Goal: Book appointment/travel/reservation

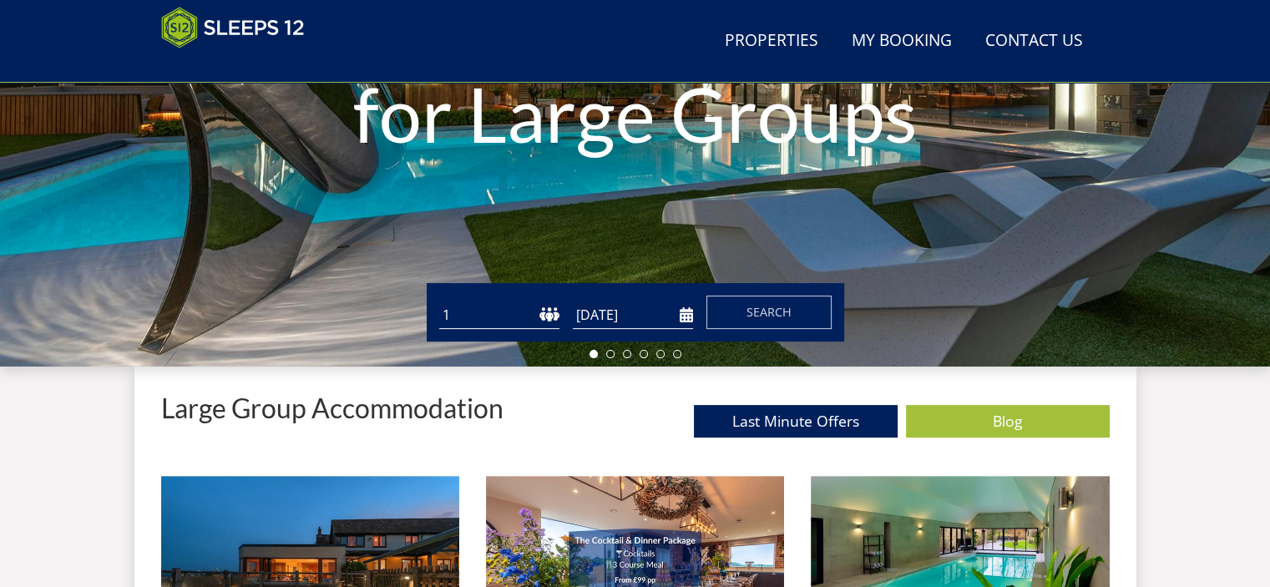
scroll to position [351, 0]
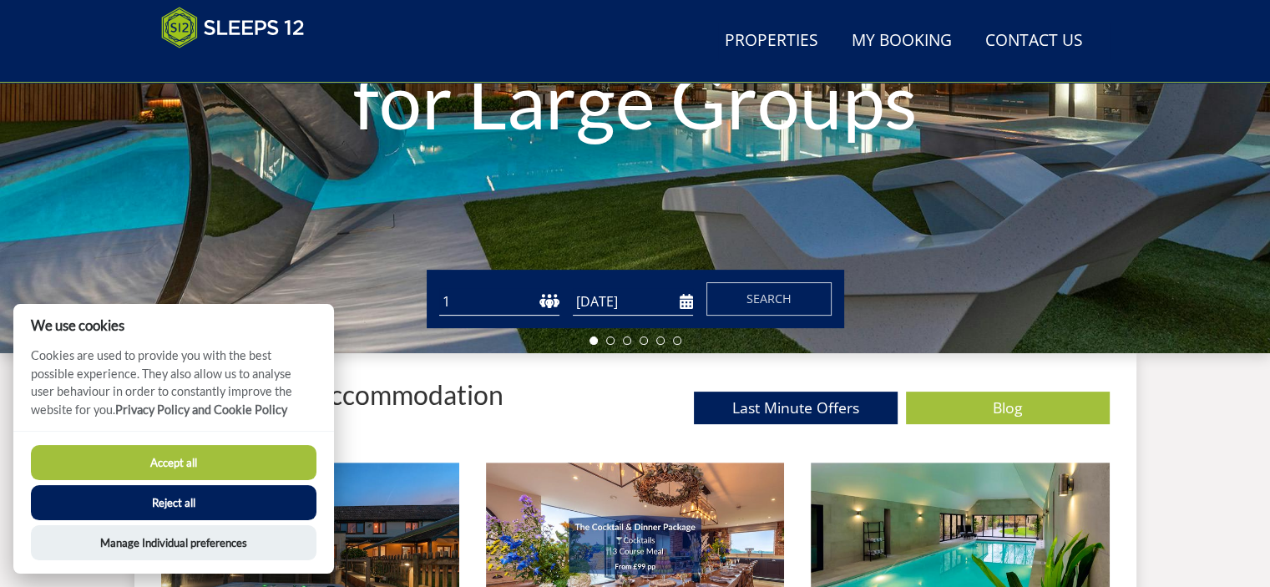
click at [548, 300] on select "1 2 3 4 5 6 7 8 9 10 11 12 13 14 15 16 17 18 19 20 21 22 23 24 25 26 27 28 29 3…" at bounding box center [499, 302] width 120 height 28
select select "8"
click at [439, 288] on select "1 2 3 4 5 6 7 8 9 10 11 12 13 14 15 16 17 18 19 20 21 22 23 24 25 26 27 28 29 3…" at bounding box center [499, 302] width 120 height 28
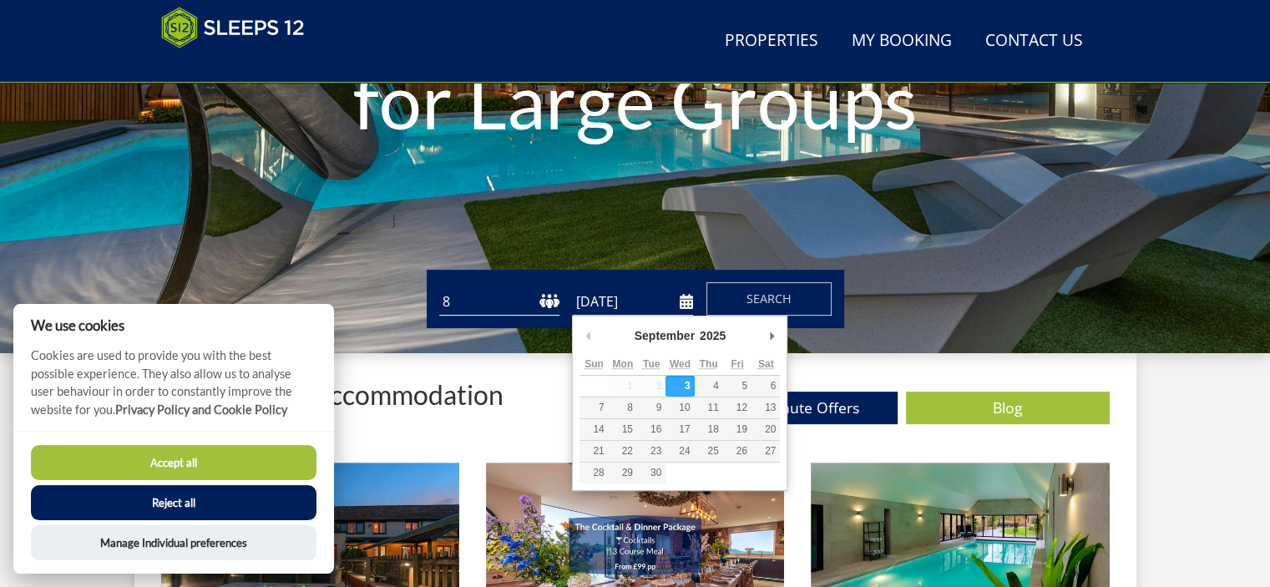
click at [684, 301] on input "[DATE]" at bounding box center [633, 302] width 120 height 28
type input "[DATE]"
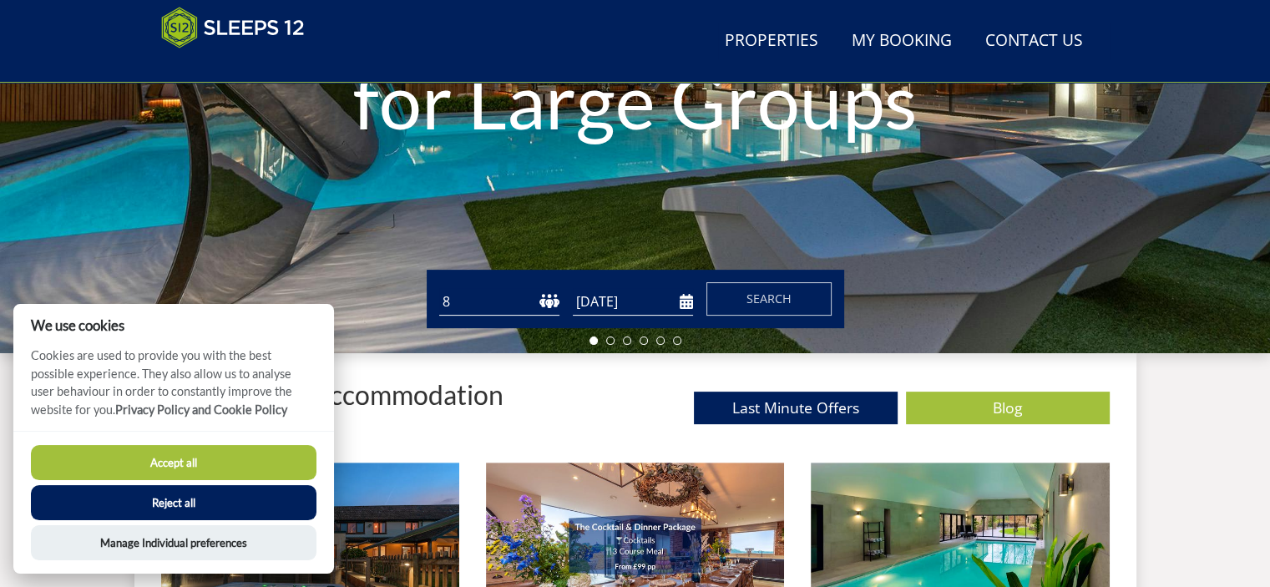
click at [240, 452] on button "Accept all" at bounding box center [173, 462] width 285 height 35
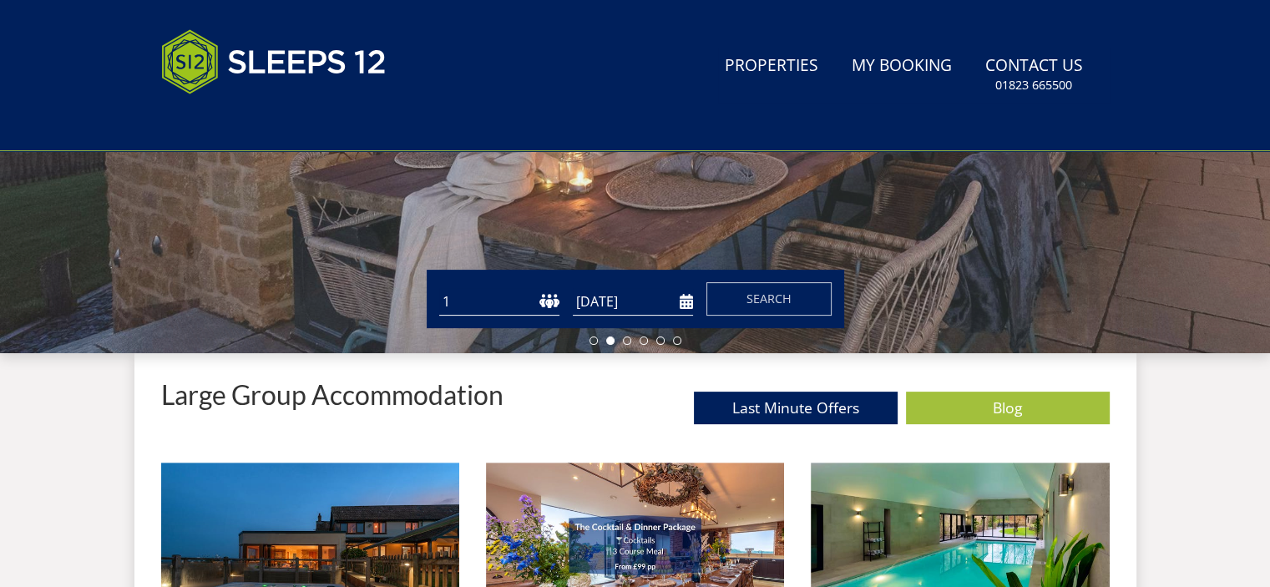
click at [536, 306] on select "1 2 3 4 5 6 7 8 9 10 11 12 13 14 15 16 17 18 19 20 21 22 23 24 25 26 27 28 29 3…" at bounding box center [499, 302] width 120 height 28
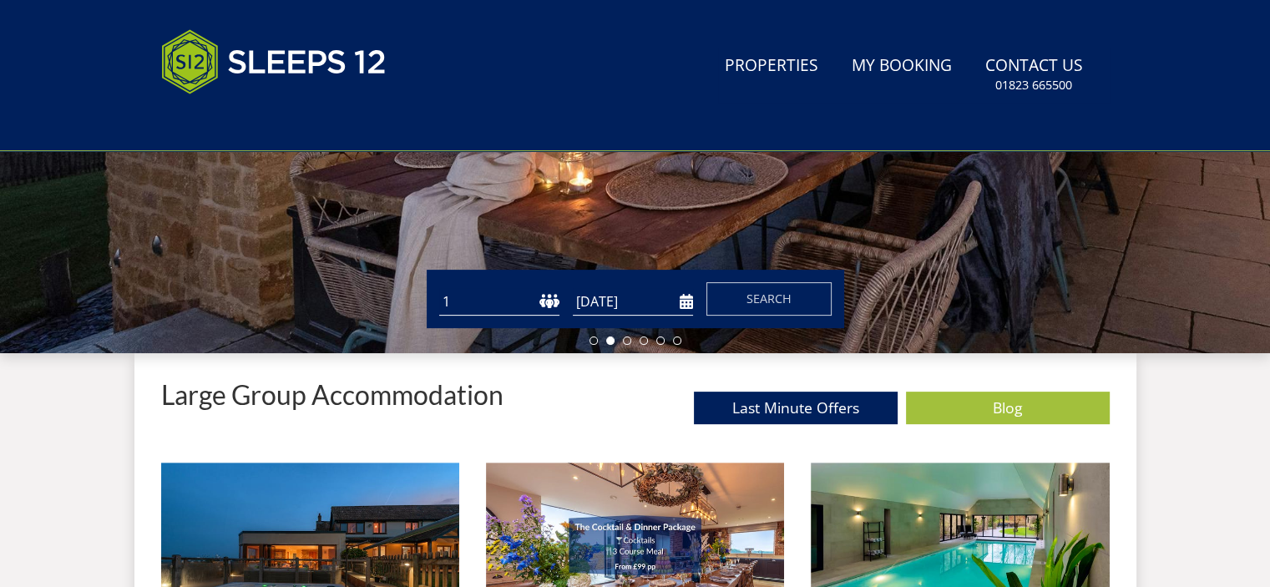
select select "8"
click at [439, 288] on select "1 2 3 4 5 6 7 8 9 10 11 12 13 14 15 16 17 18 19 20 21 22 23 24 25 26 27 28 29 3…" at bounding box center [499, 302] width 120 height 28
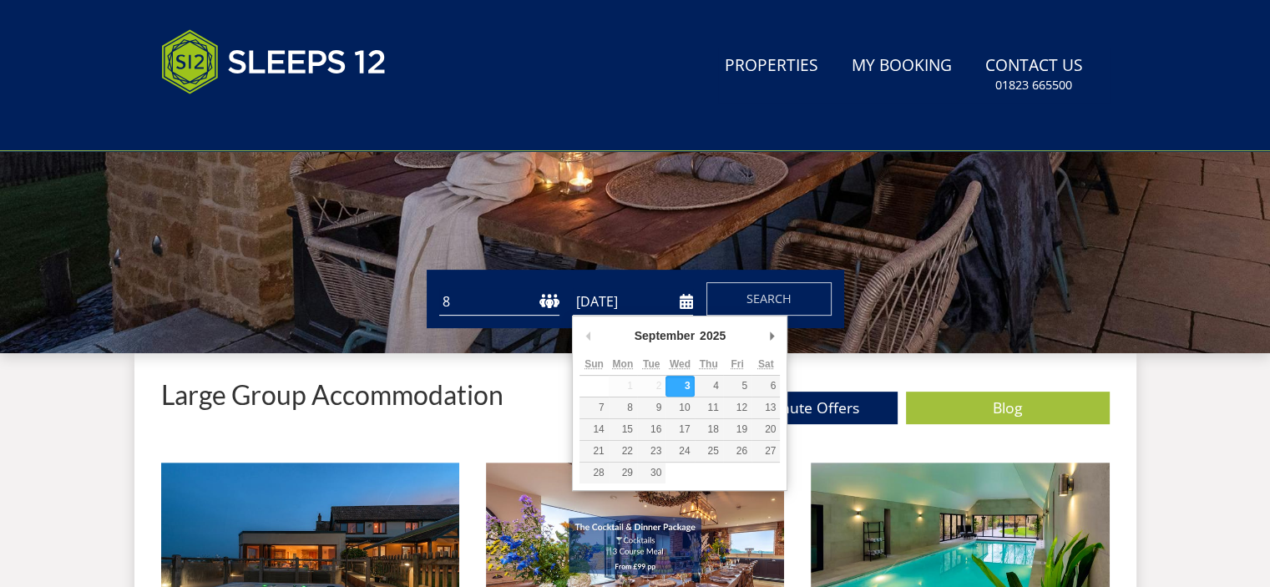
click at [684, 306] on input "[DATE]" at bounding box center [633, 302] width 120 height 28
type input "[DATE]"
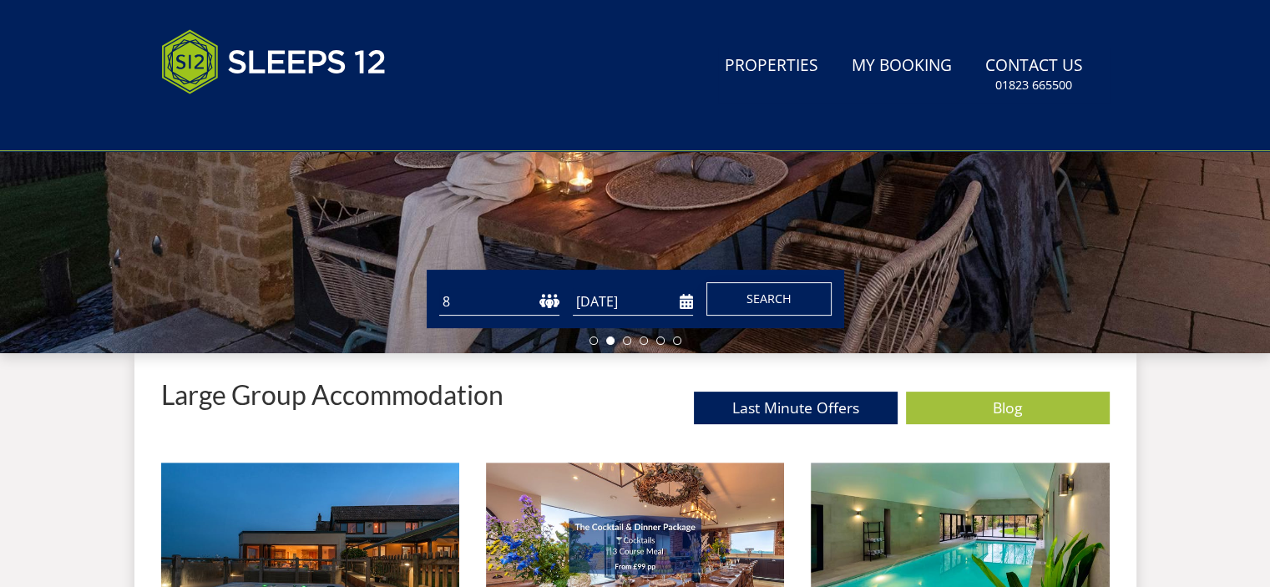
click at [760, 293] on span "Search" at bounding box center [768, 298] width 45 height 16
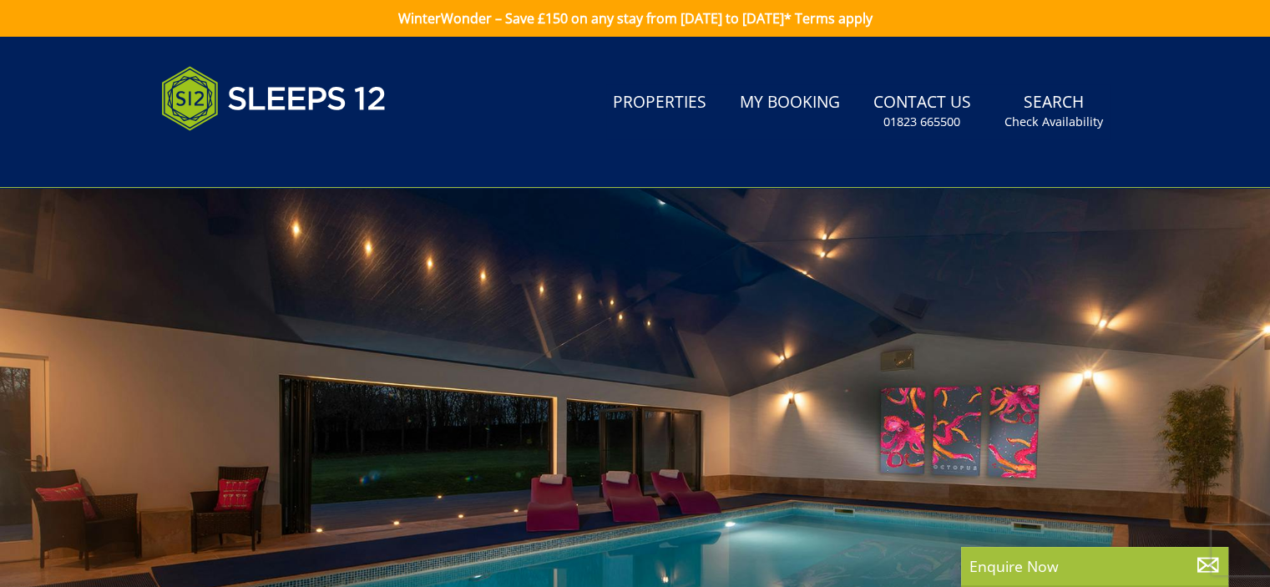
select select "8"
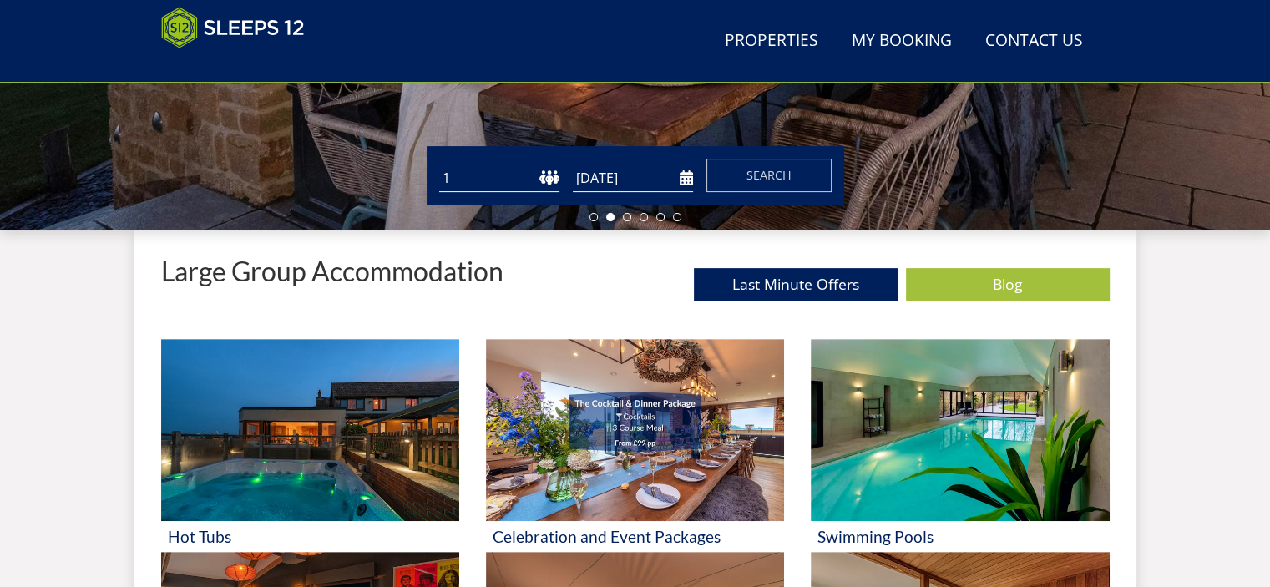
scroll to position [522, 0]
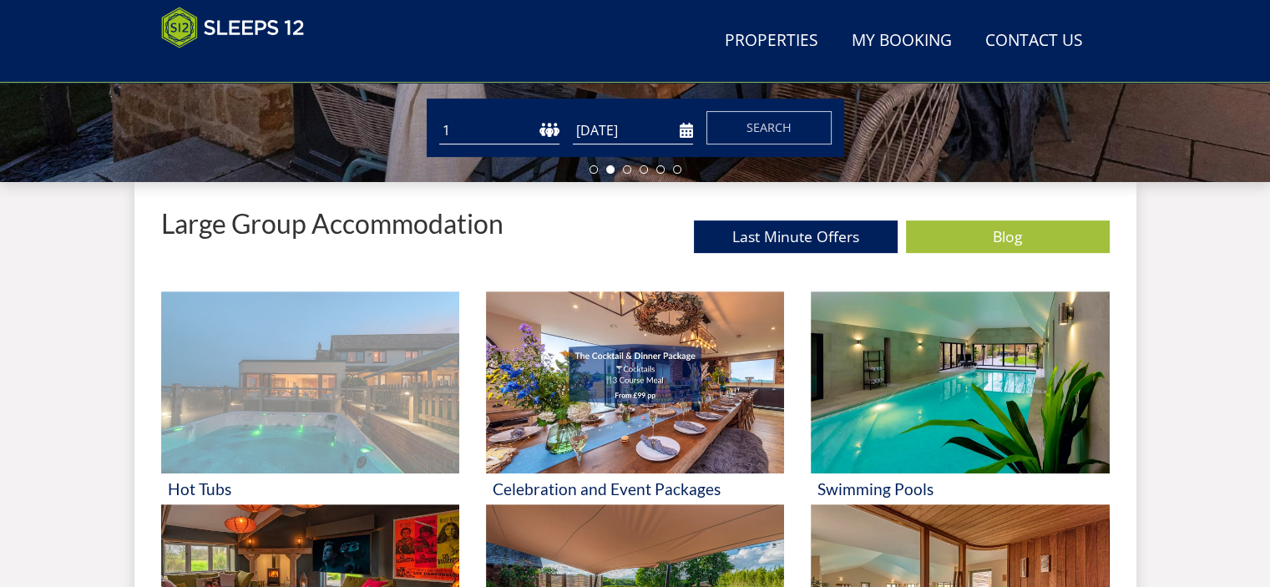
click at [310, 412] on img at bounding box center [310, 382] width 298 height 182
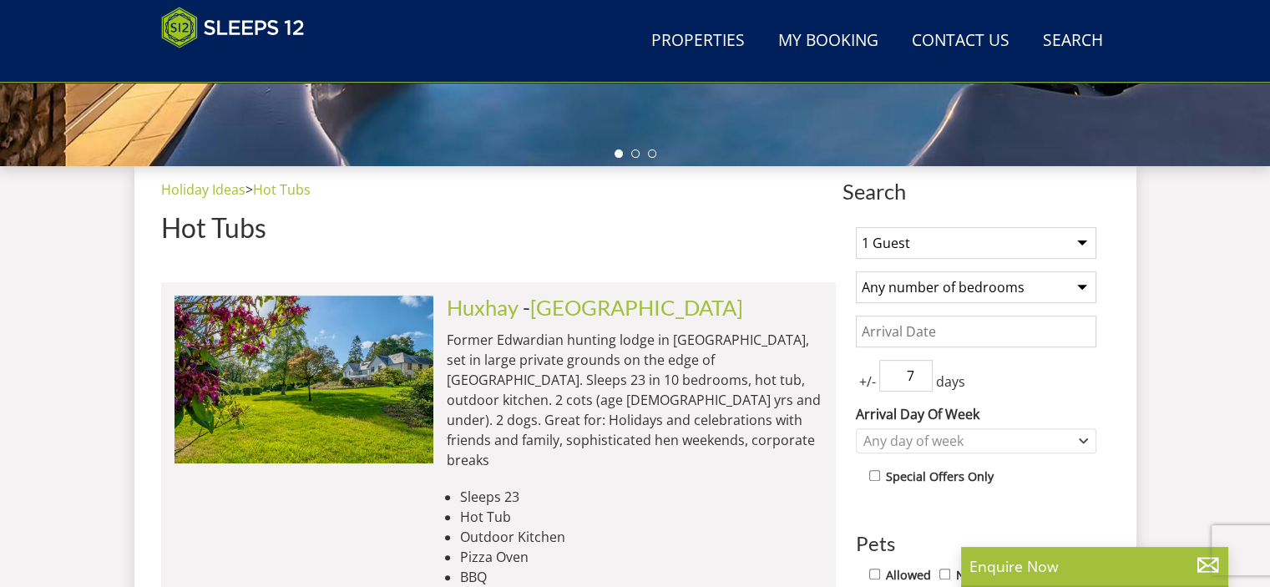
scroll to position [599, 0]
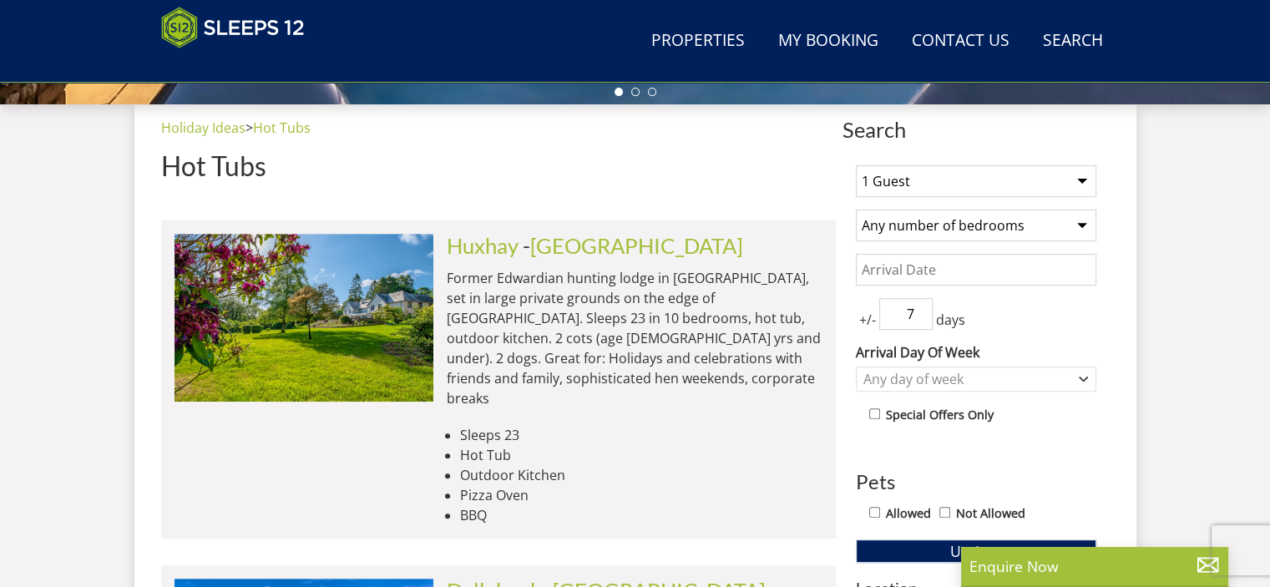
click at [1083, 179] on select "1 Guest 2 Guests 3 Guests 4 Guests 5 Guests 6 Guests 7 Guests 8 Guests 9 Guests…" at bounding box center [976, 181] width 240 height 32
select select "8"
click at [856, 165] on select "1 Guest 2 Guests 3 Guests 4 Guests 5 Guests 6 Guests 7 Guests 8 Guests 9 Guests…" at bounding box center [976, 181] width 240 height 32
click at [1082, 225] on select "Any number of bedrooms 3 Bedrooms 4 Bedrooms 5 Bedrooms 6 Bedrooms 7 Bedrooms 8…" at bounding box center [976, 225] width 240 height 32
select select "4"
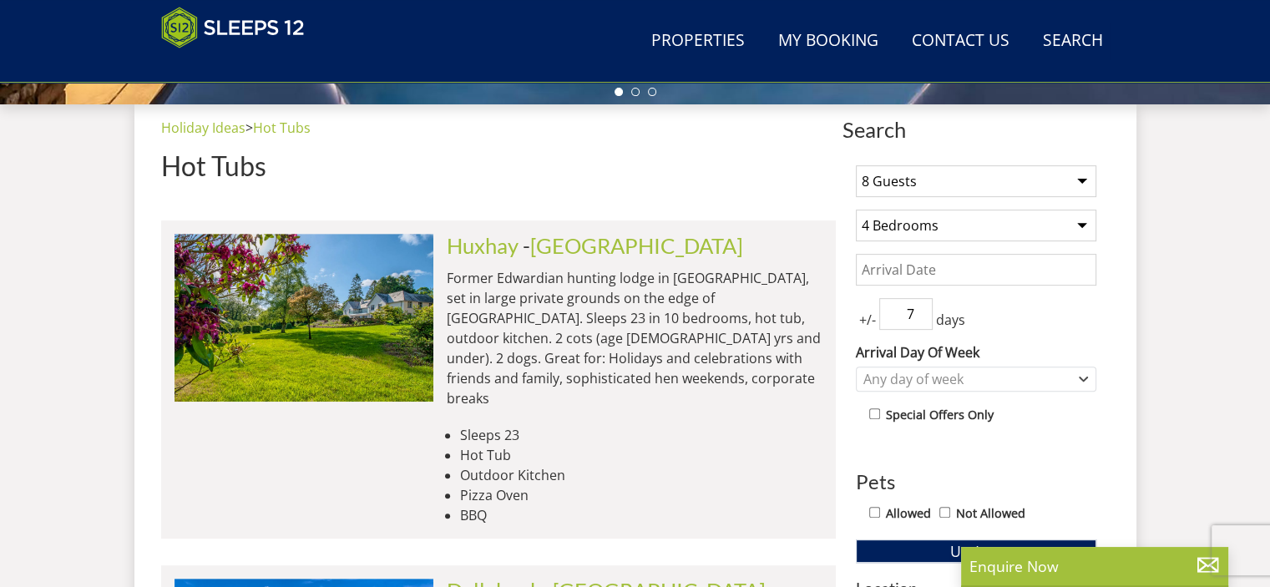
click at [856, 209] on select "Any number of bedrooms 3 Bedrooms 4 Bedrooms 5 Bedrooms 6 Bedrooms 7 Bedrooms 8…" at bounding box center [976, 225] width 240 height 32
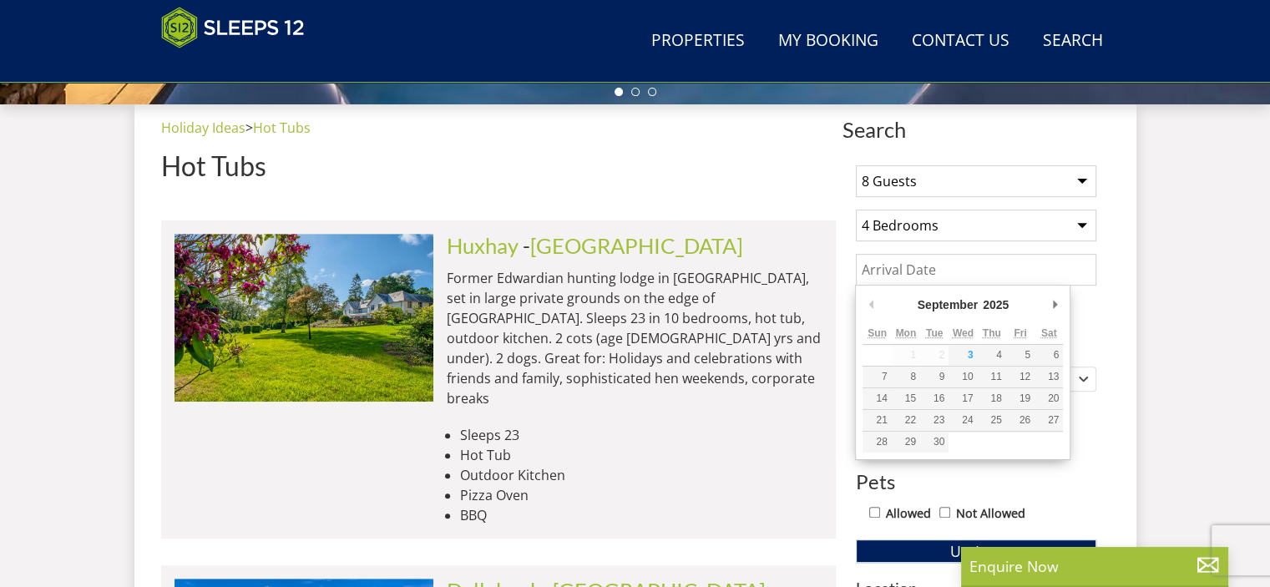
click at [869, 265] on input "Date" at bounding box center [976, 270] width 240 height 32
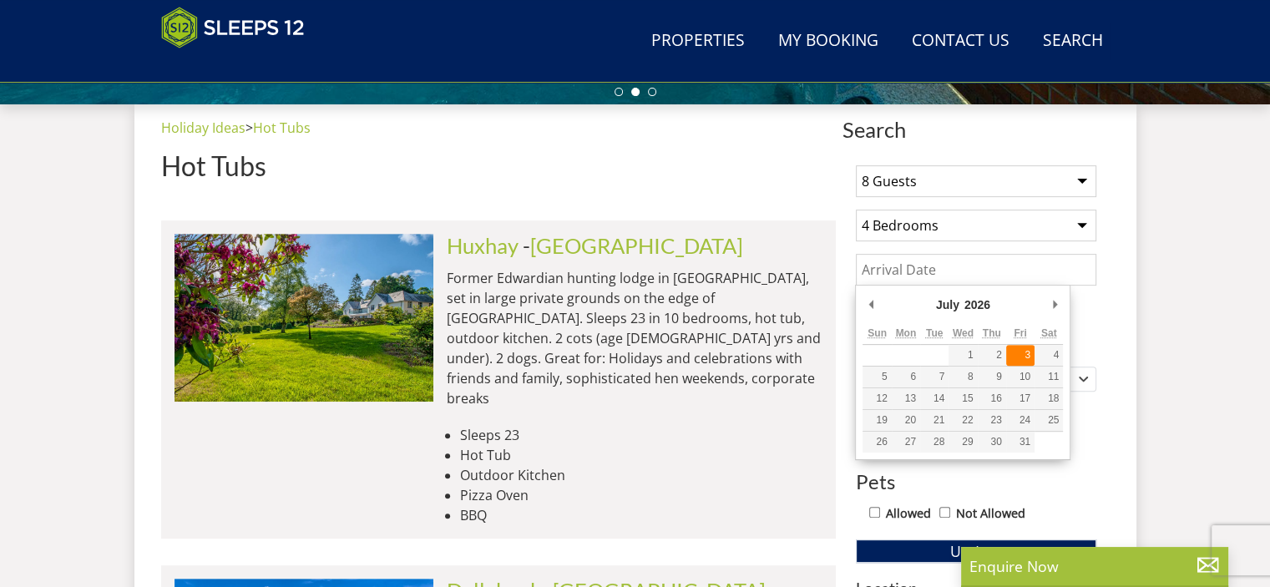
type input "[DATE]"
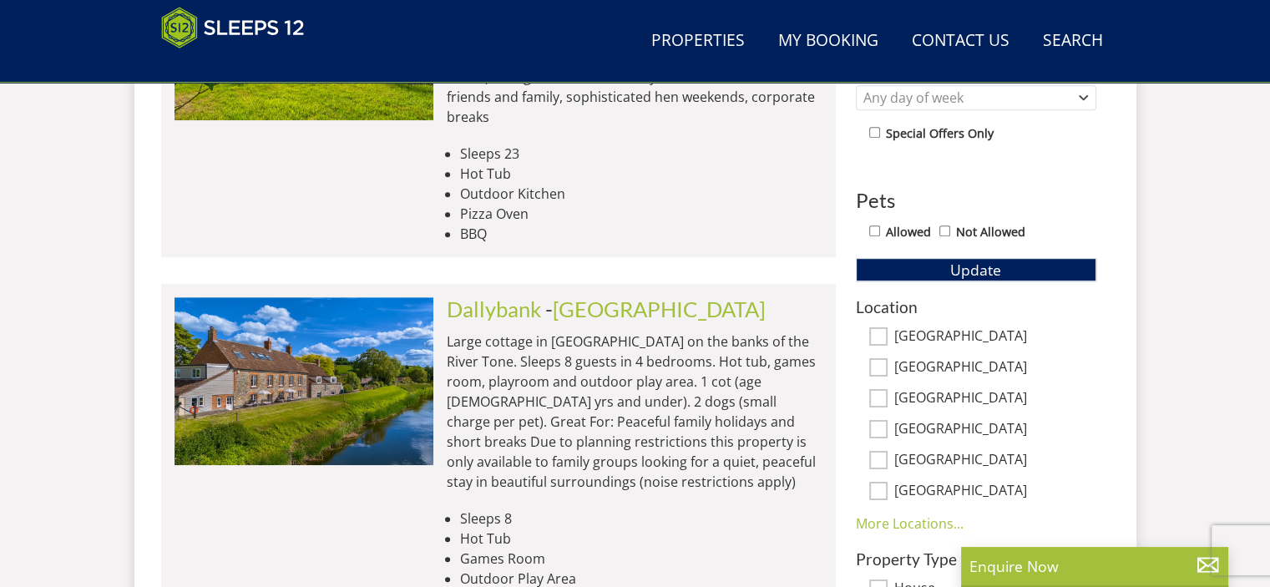
scroll to position [1017, 0]
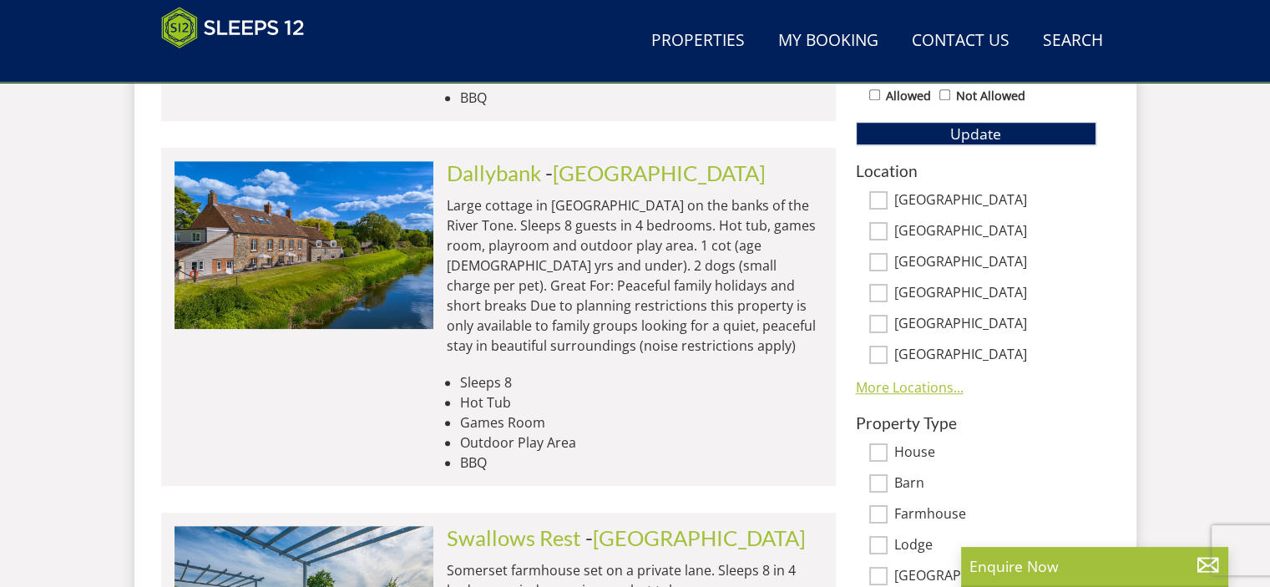
click at [938, 383] on link "More Locations..." at bounding box center [910, 387] width 108 height 18
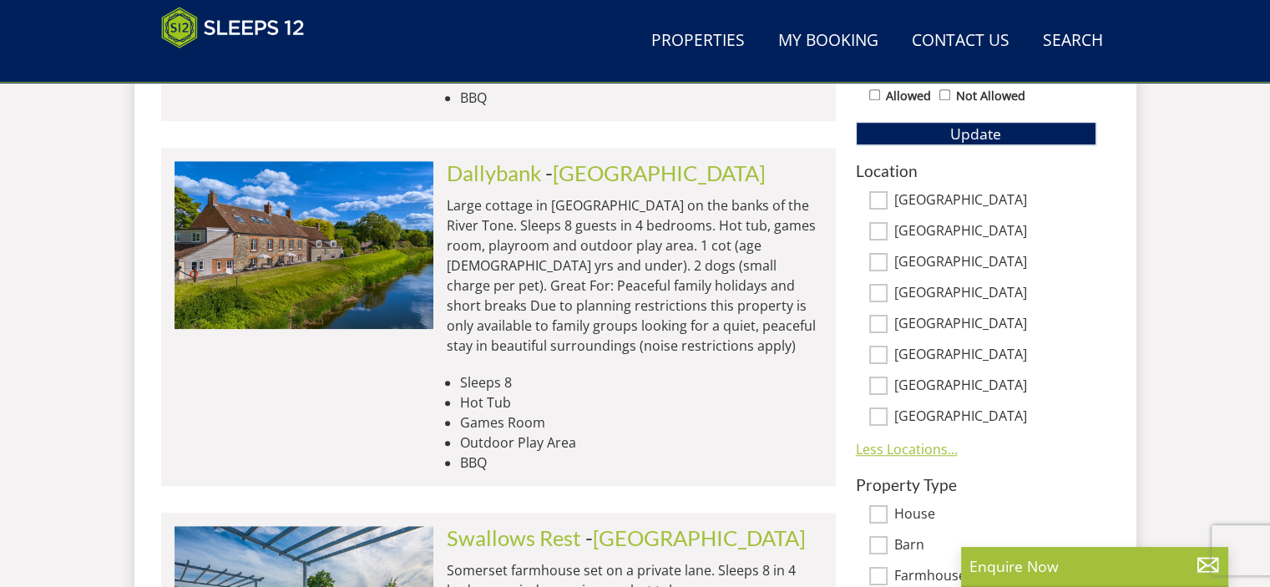
click at [911, 444] on link "Less Locations..." at bounding box center [907, 449] width 102 height 18
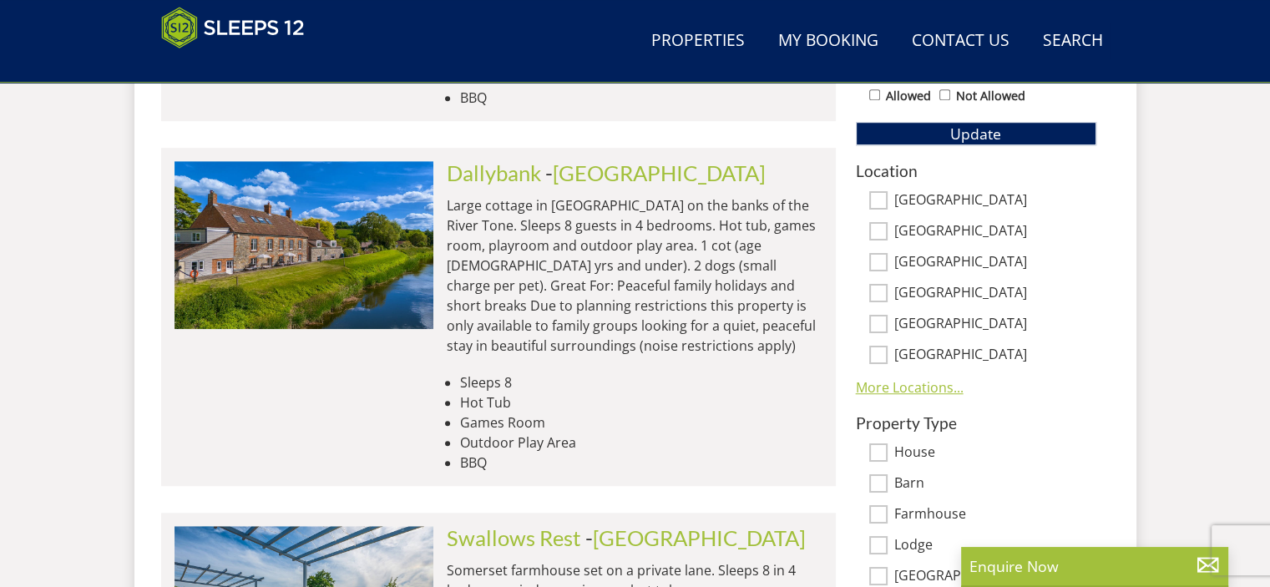
click at [917, 386] on link "More Locations..." at bounding box center [910, 387] width 108 height 18
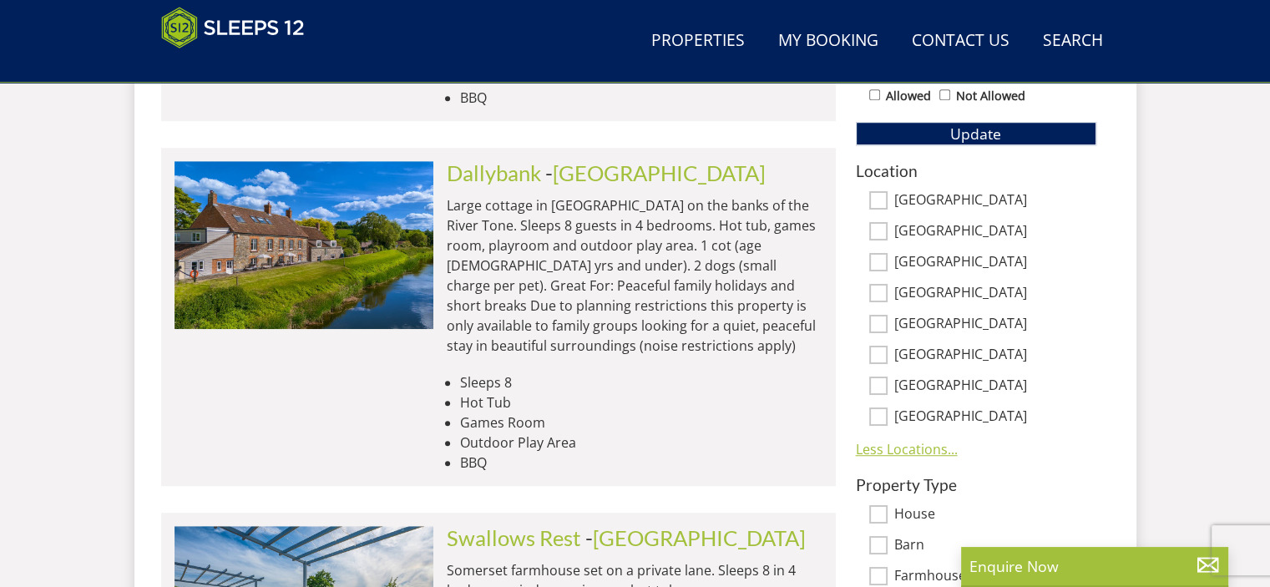
click at [878, 445] on link "Less Locations..." at bounding box center [907, 449] width 102 height 18
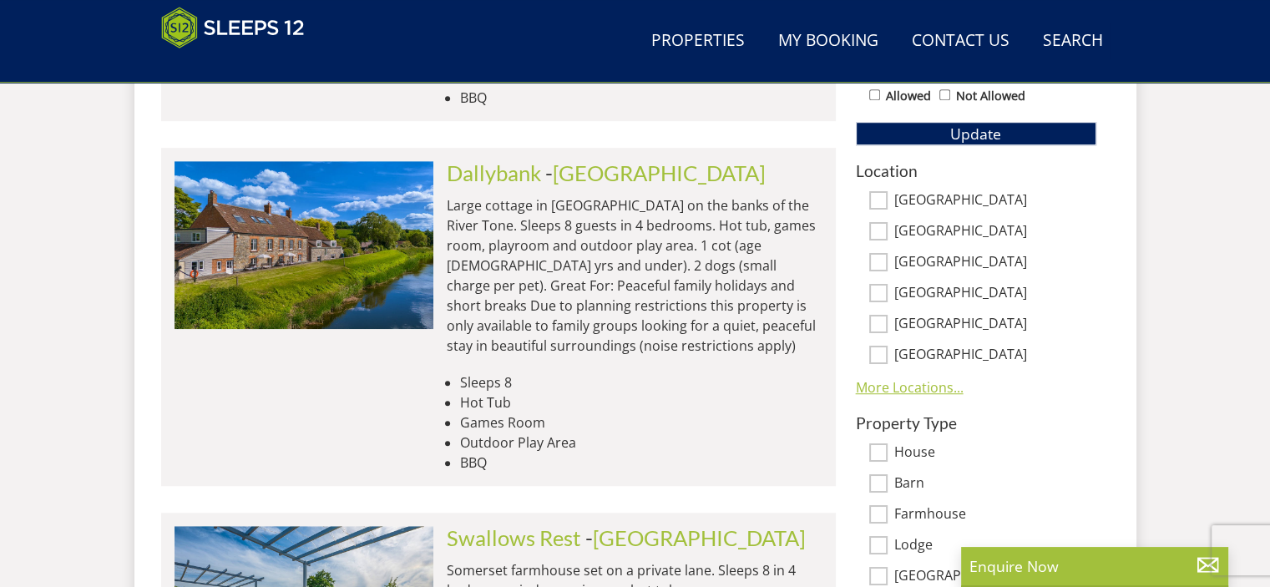
click at [919, 383] on link "More Locations..." at bounding box center [910, 387] width 108 height 18
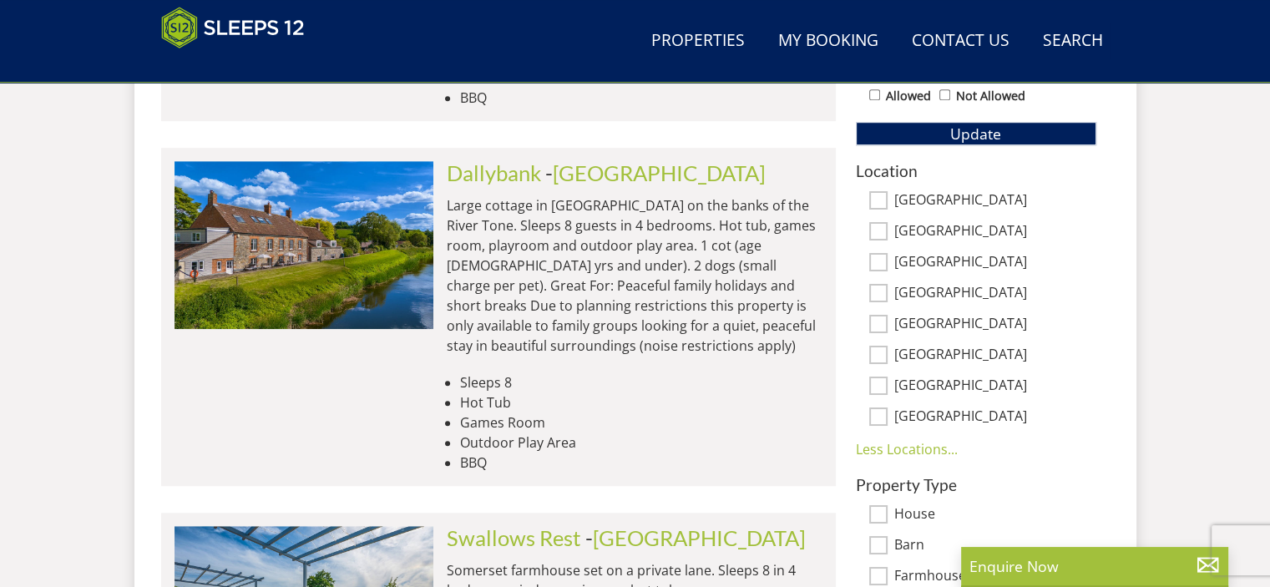
click at [879, 194] on input "[GEOGRAPHIC_DATA]" at bounding box center [878, 200] width 18 height 18
checkbox input "true"
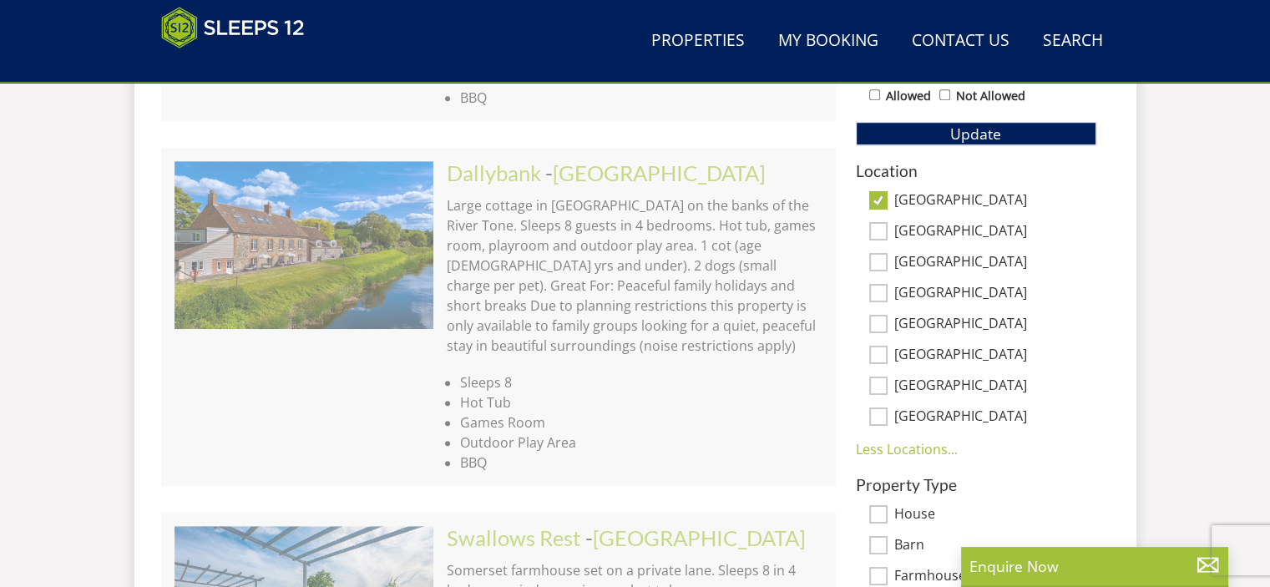
click at [878, 290] on input "Gloucestershire" at bounding box center [878, 293] width 18 height 18
checkbox input "true"
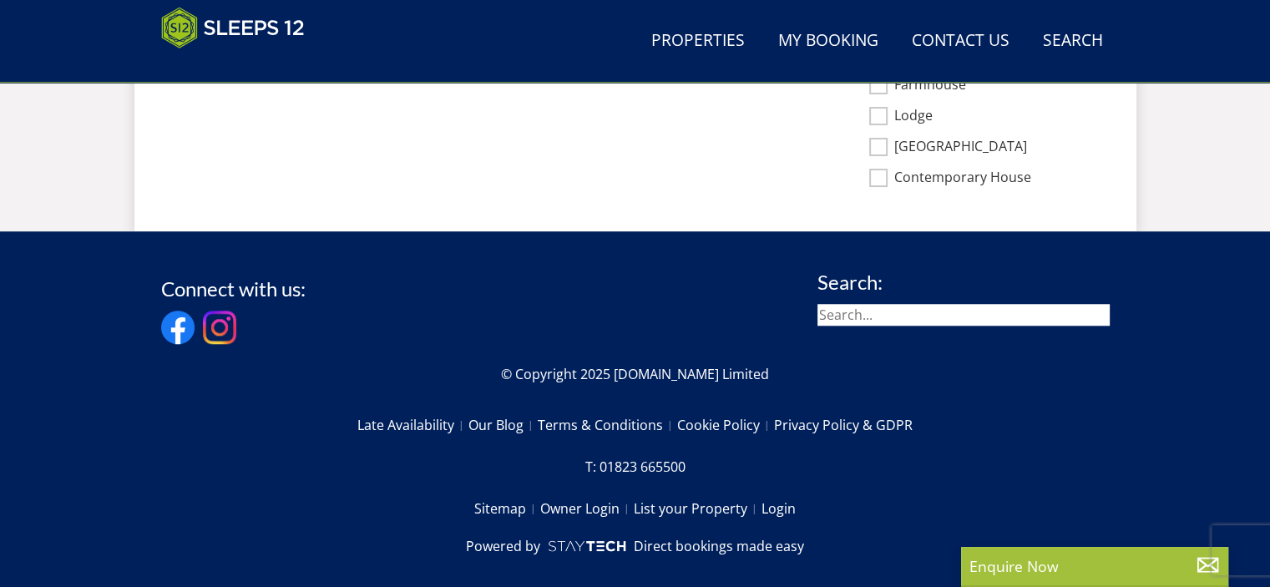
scroll to position [1417, 0]
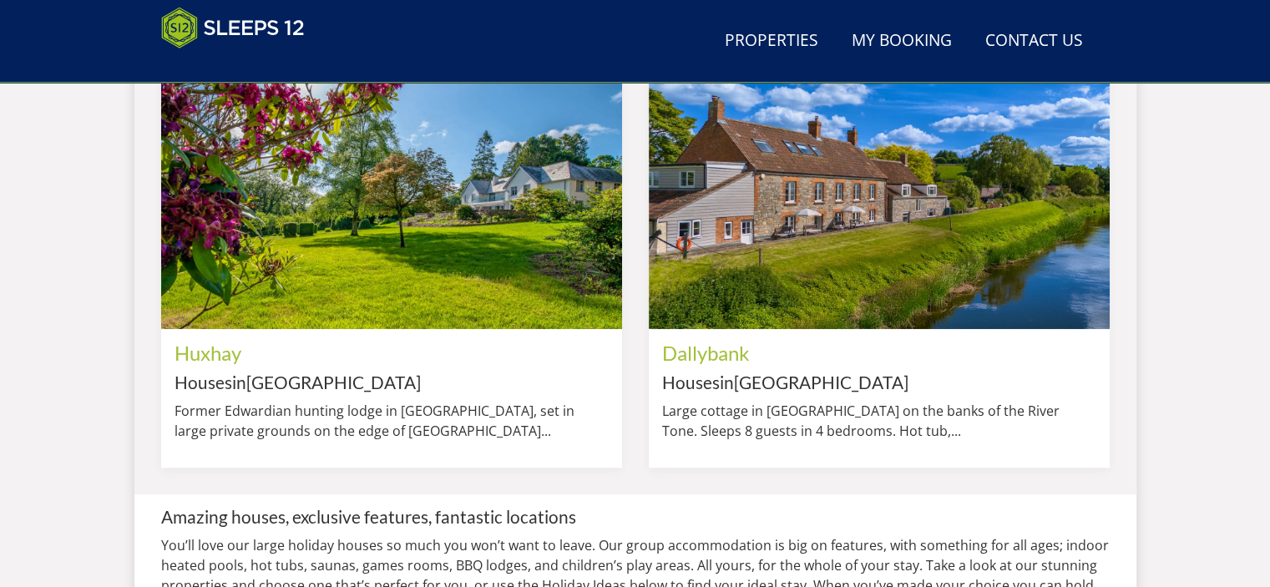
scroll to position [522, 0]
